Goal: Transaction & Acquisition: Download file/media

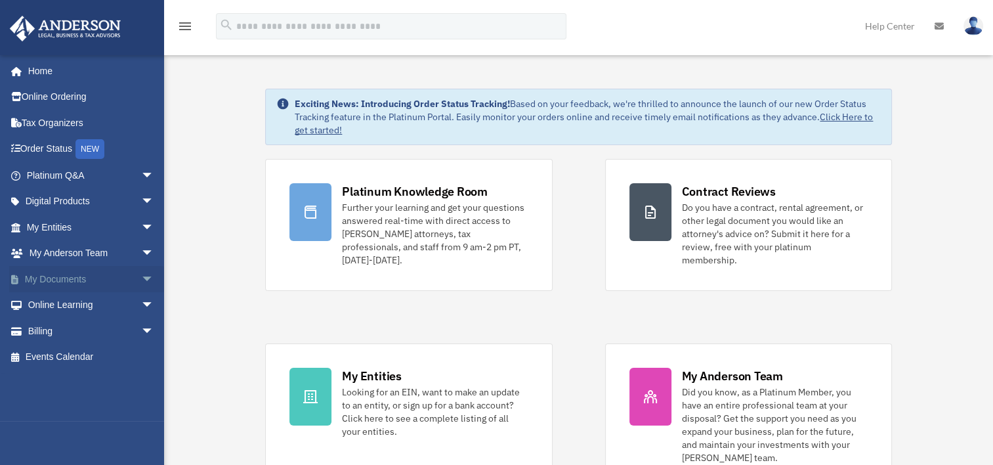
click at [141, 277] on span "arrow_drop_down" at bounding box center [154, 279] width 26 height 27
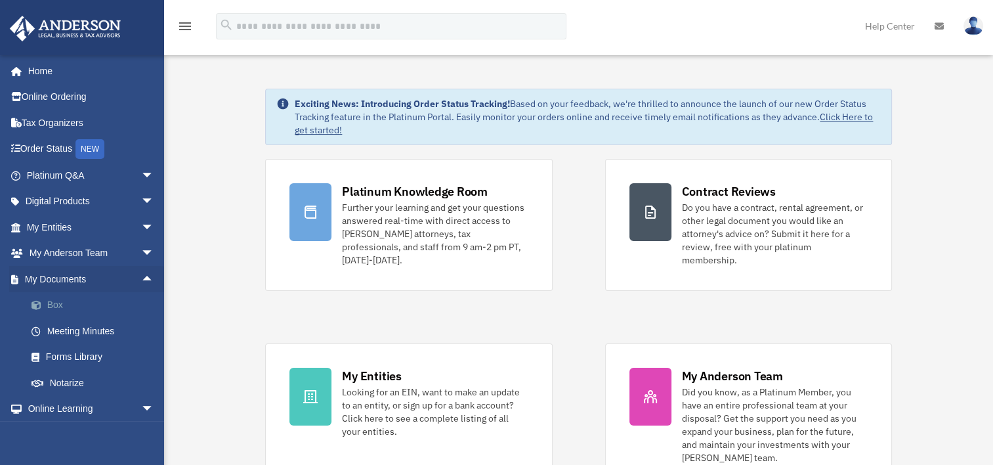
click at [56, 306] on link "Box" at bounding box center [95, 305] width 155 height 26
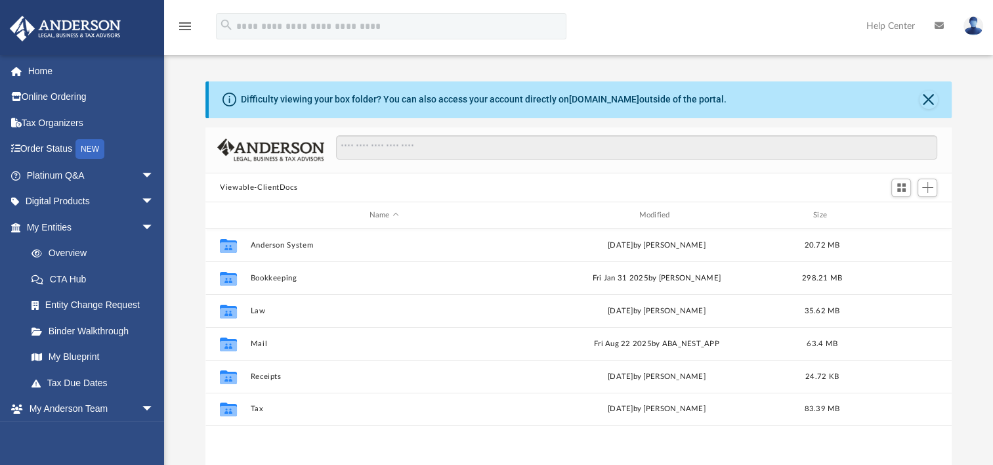
scroll to position [288, 735]
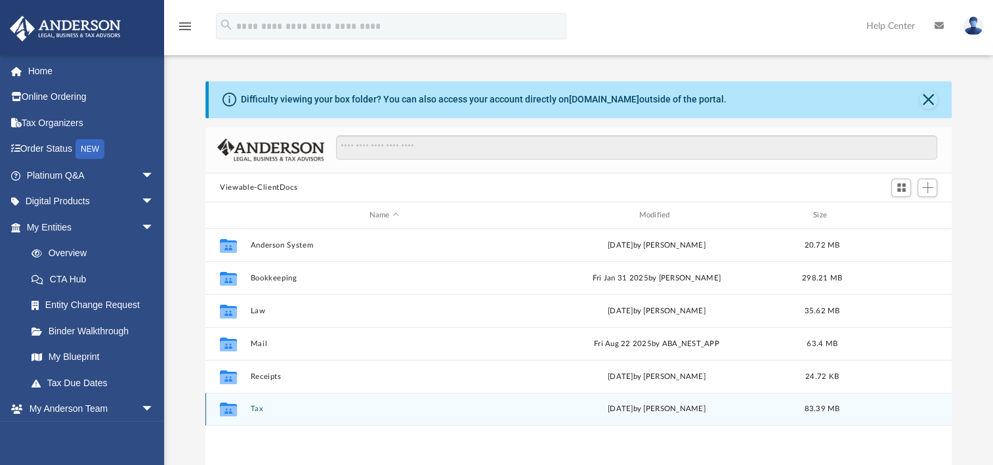
click at [253, 405] on button "Tax" at bounding box center [384, 408] width 267 height 9
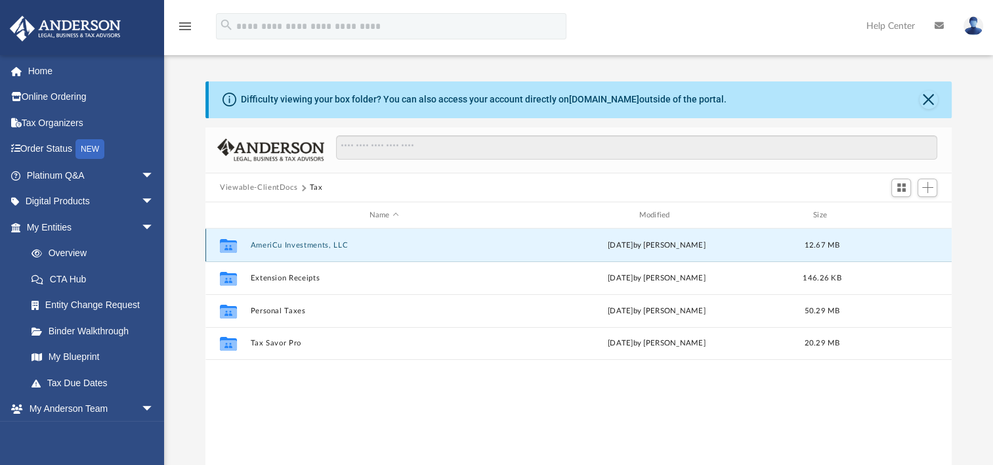
click at [276, 243] on button "AmeriCu Investments, LLC" at bounding box center [384, 245] width 267 height 9
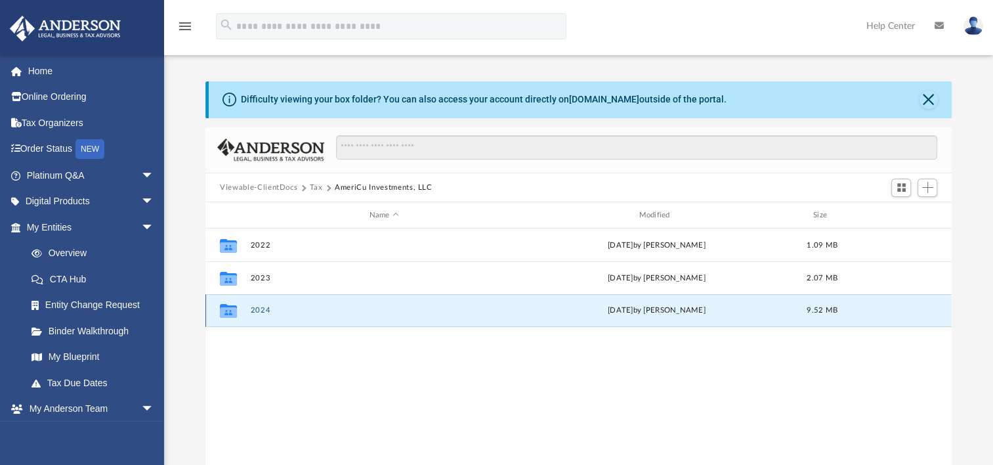
click at [258, 308] on button "2024" at bounding box center [384, 310] width 267 height 9
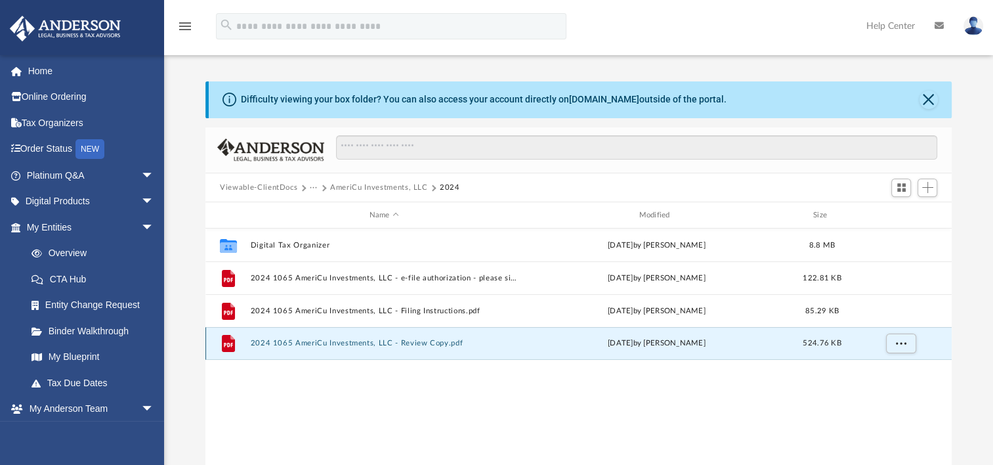
click at [326, 341] on button "2024 1065 AmeriCu Investments, LLC - Review Copy.pdf" at bounding box center [384, 343] width 267 height 9
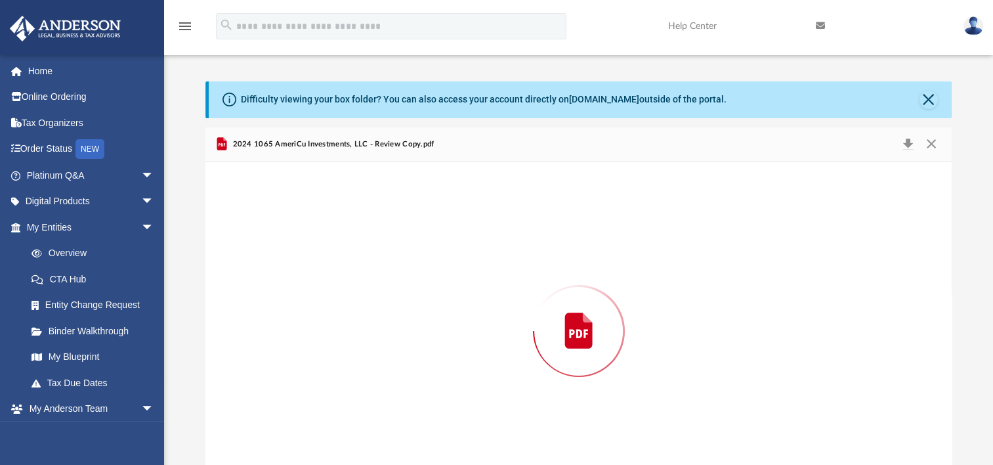
scroll to position [35, 0]
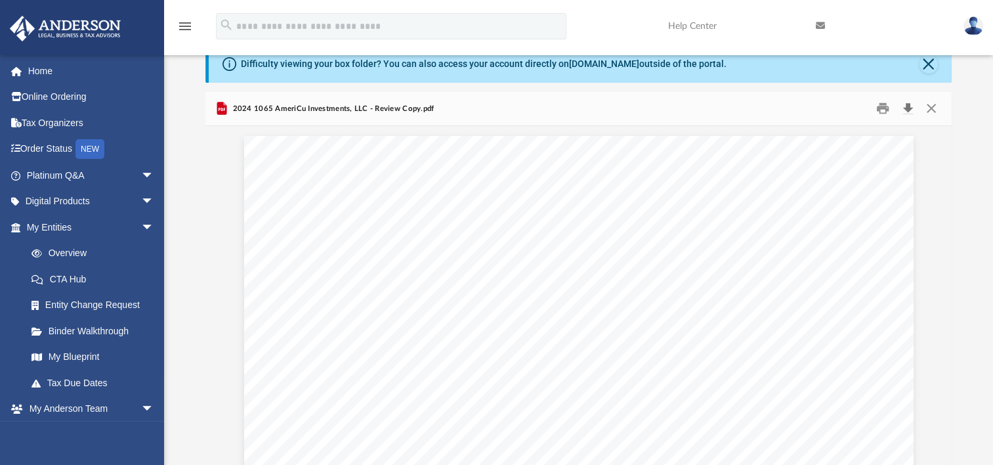
click at [903, 108] on button "Download" at bounding box center [908, 108] width 24 height 20
